Goal: Task Accomplishment & Management: Manage account settings

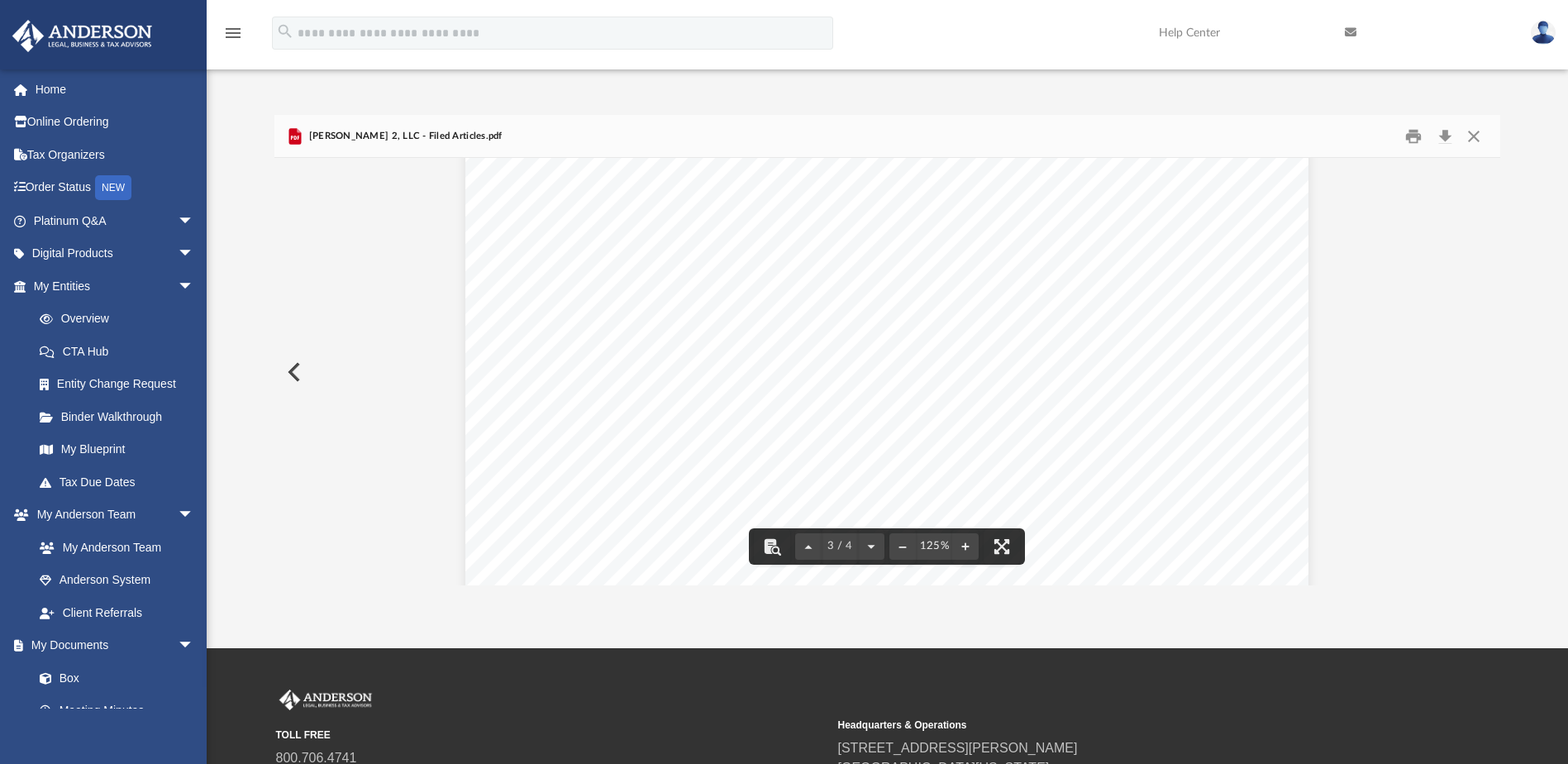
scroll to position [2383, 0]
click at [1473, 137] on button "Close" at bounding box center [1474, 135] width 29 height 25
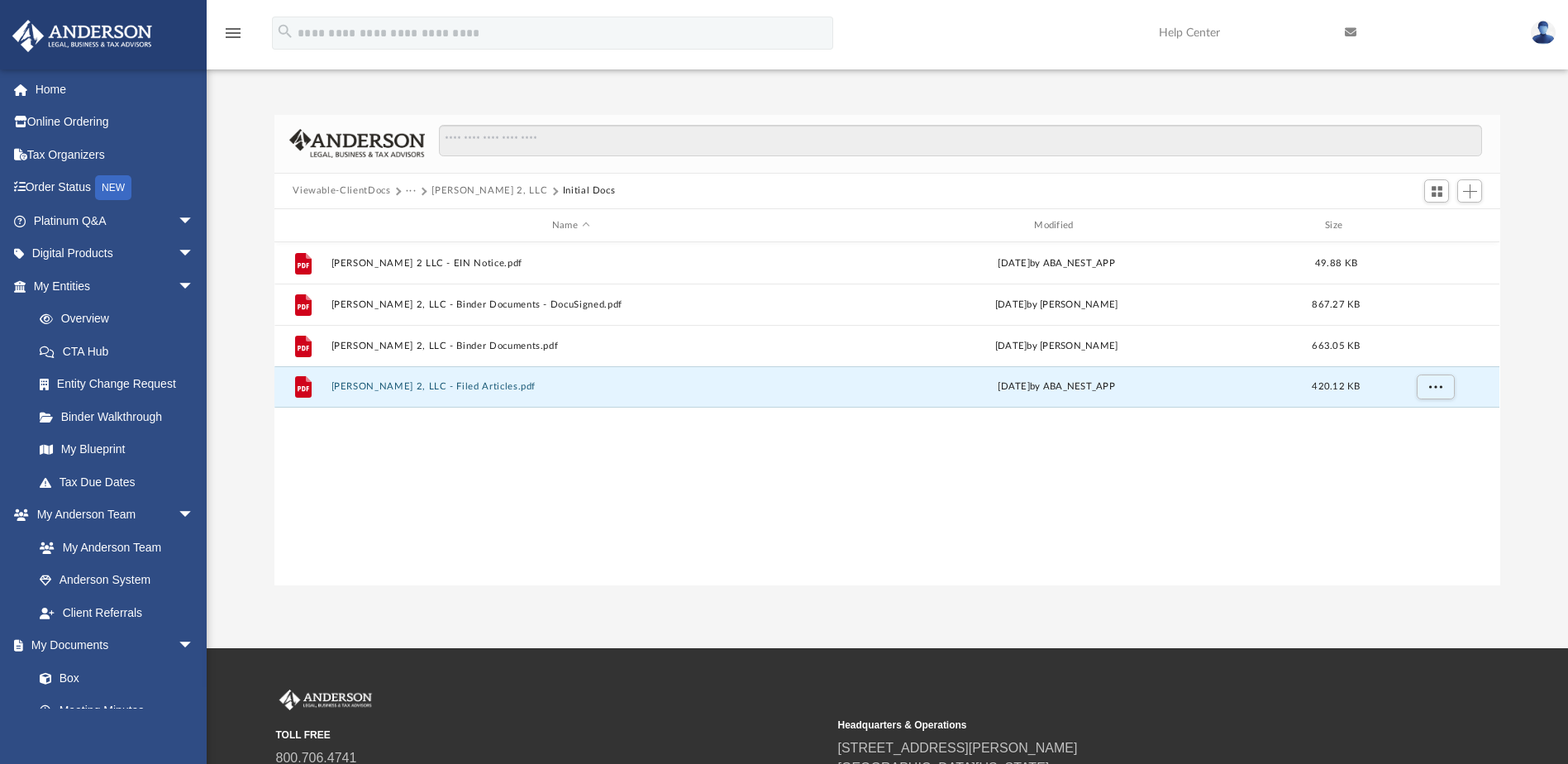
click at [1549, 29] on img at bounding box center [1543, 33] width 24 height 24
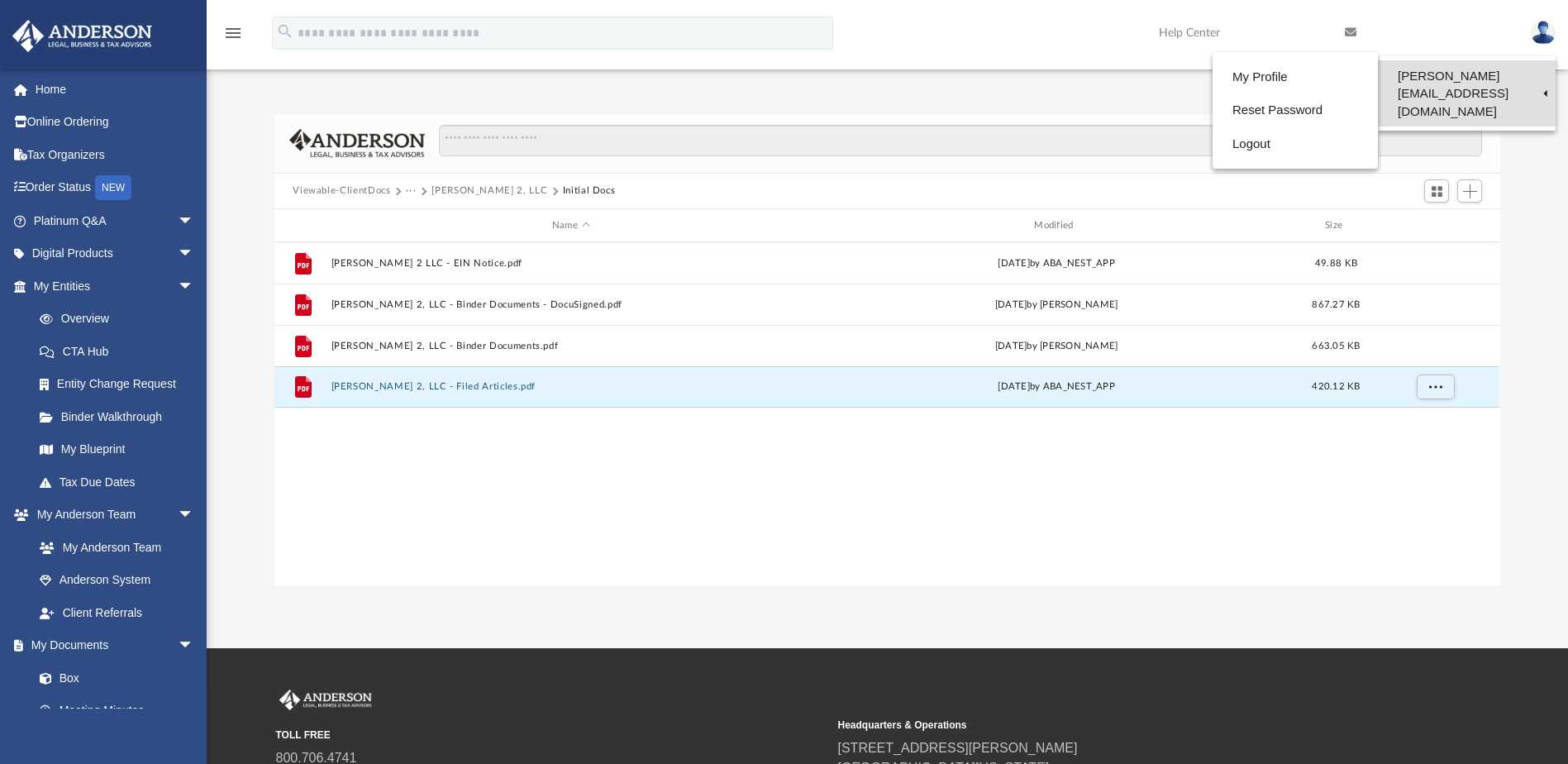
click at [1471, 79] on link "[PERSON_NAME][EMAIL_ADDRESS][DOMAIN_NAME]" at bounding box center [1466, 93] width 178 height 66
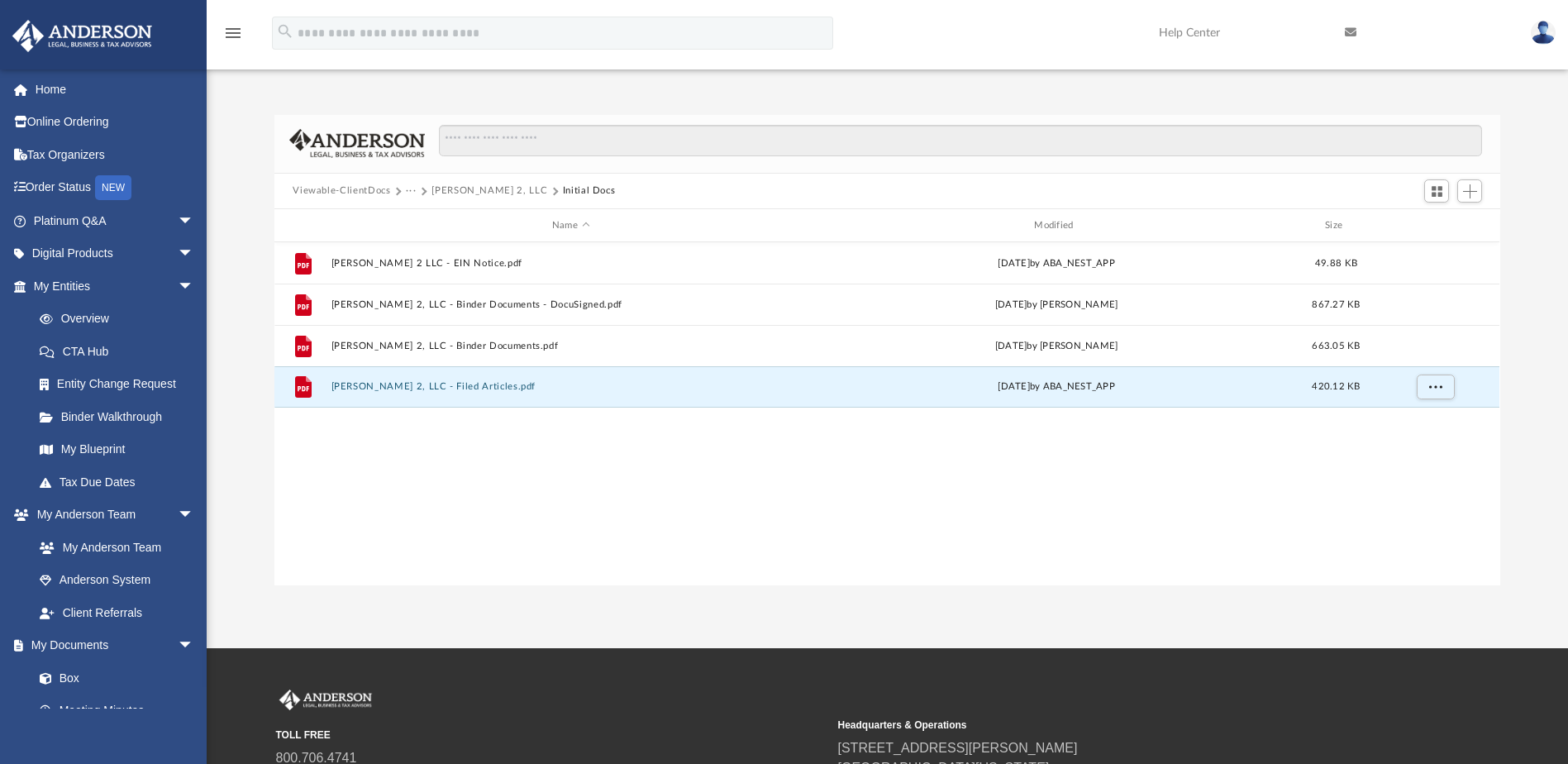
click at [1547, 34] on img at bounding box center [1543, 33] width 24 height 24
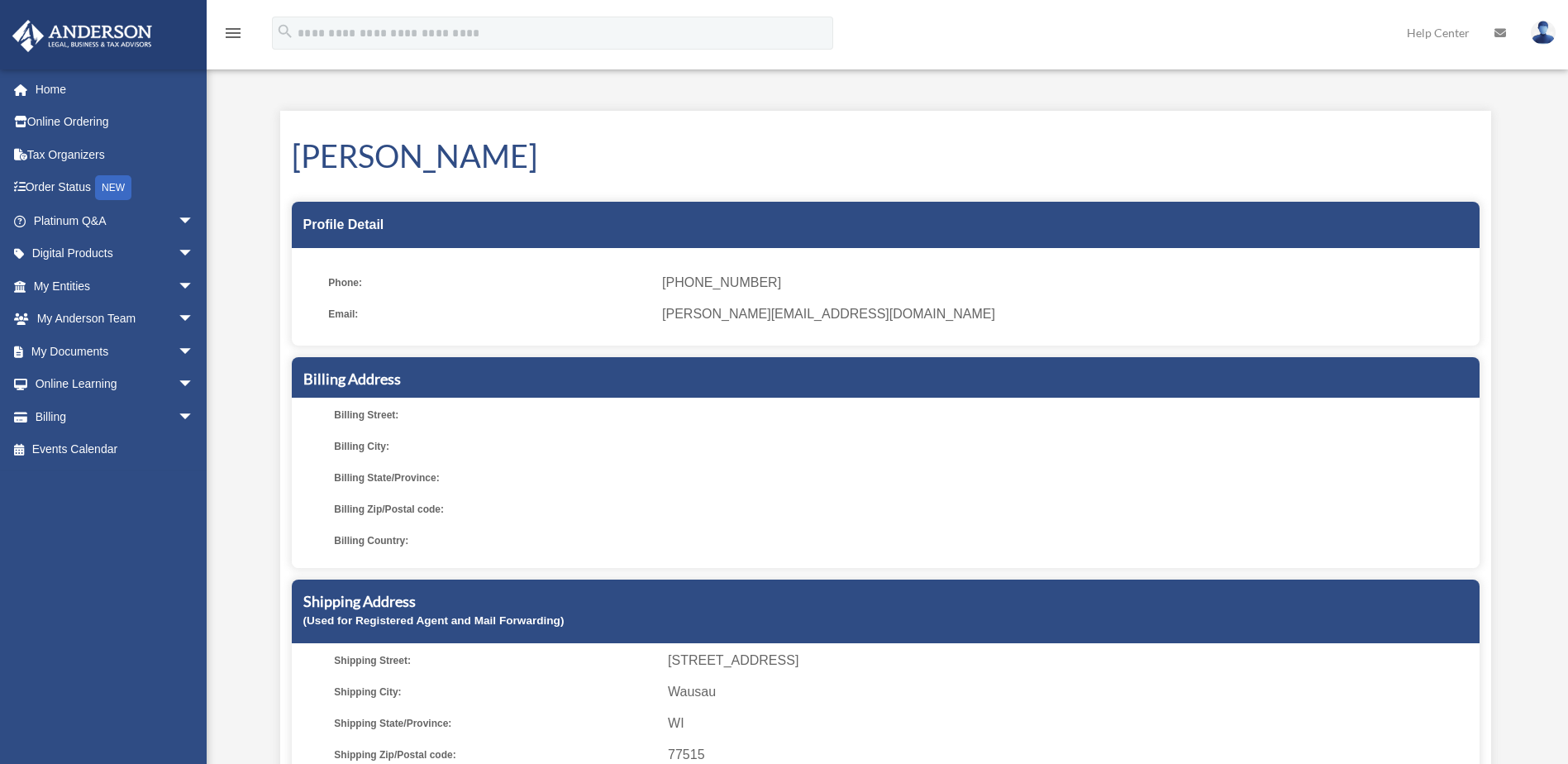
click at [1538, 28] on img at bounding box center [1543, 33] width 24 height 24
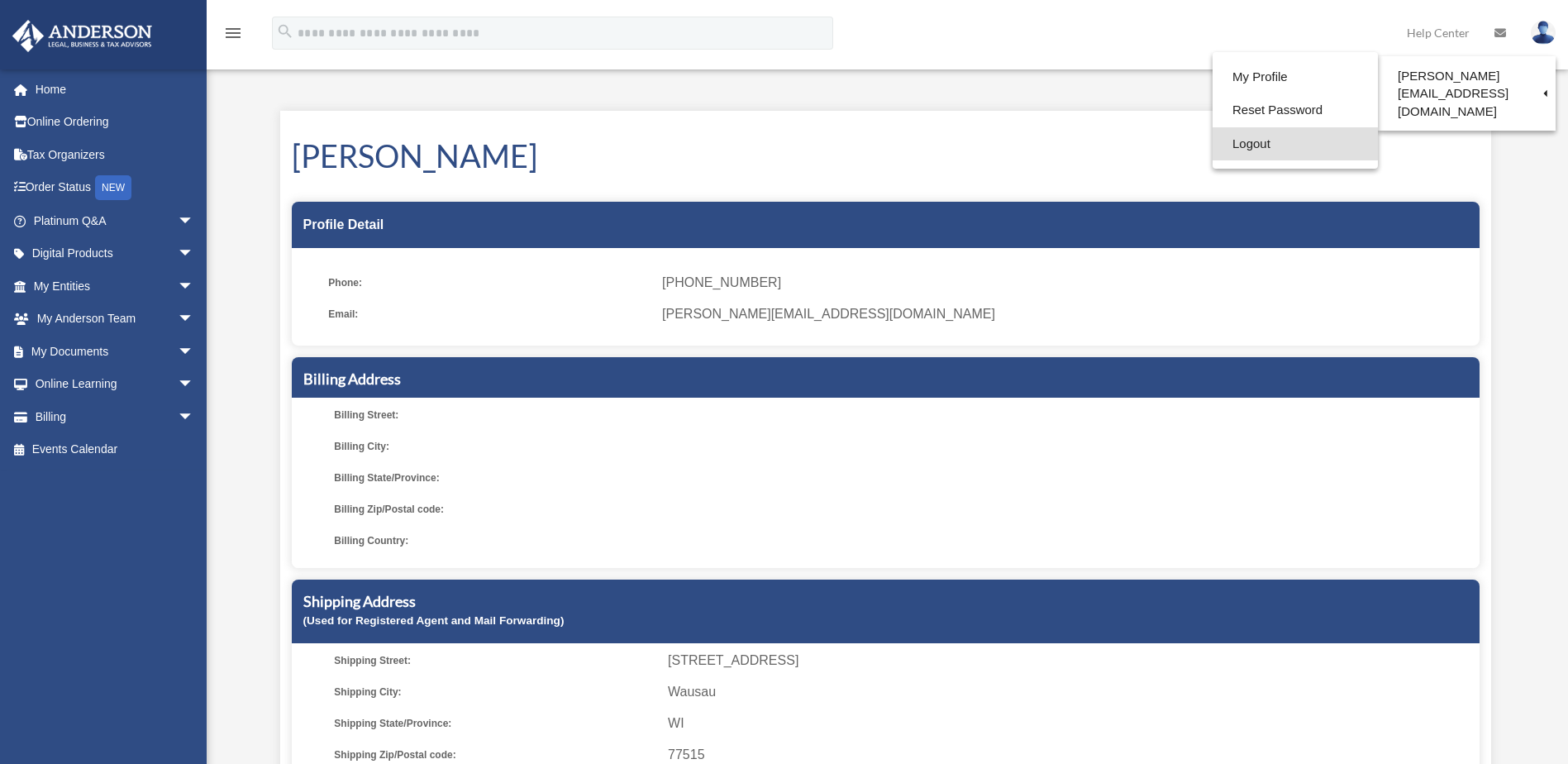
click at [1278, 138] on link "Logout" at bounding box center [1295, 144] width 165 height 34
